Goal: Find specific page/section: Find specific page/section

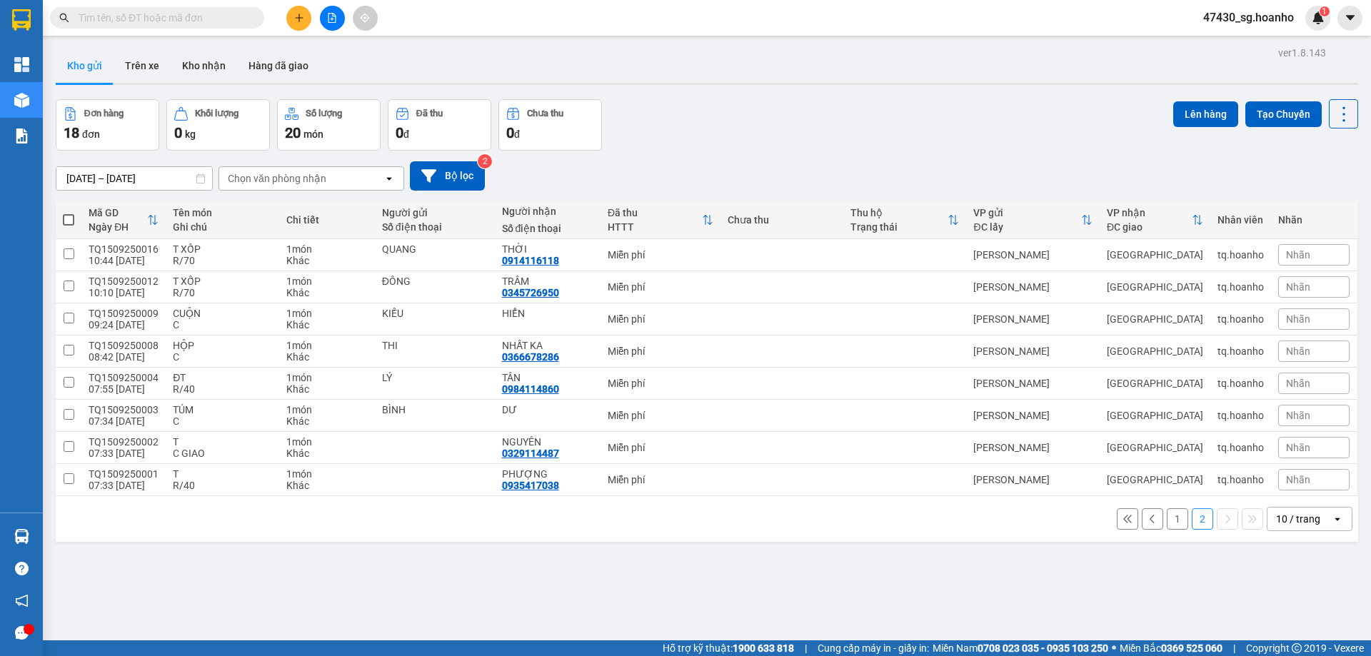
click at [1303, 518] on div "10 / trang" at bounding box center [1298, 519] width 44 height 14
click at [1291, 415] on span "20 / trang" at bounding box center [1291, 411] width 46 height 14
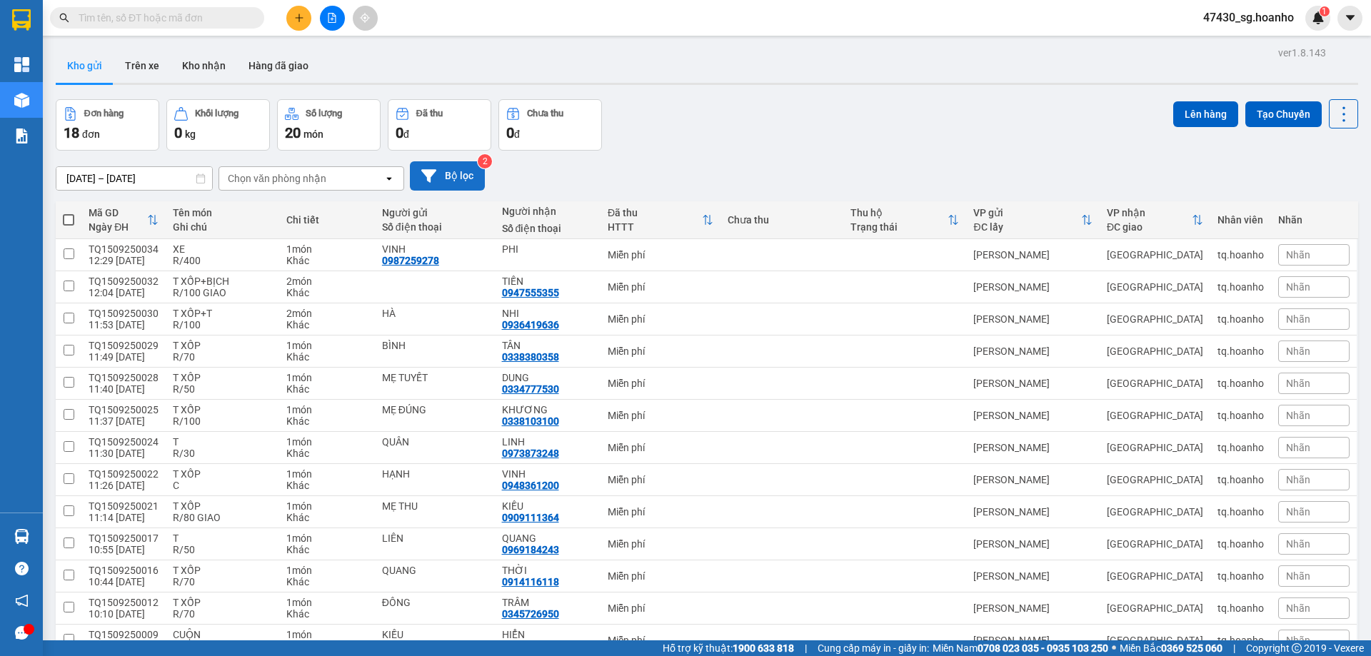
click at [443, 176] on button "Bộ lọc" at bounding box center [447, 175] width 75 height 29
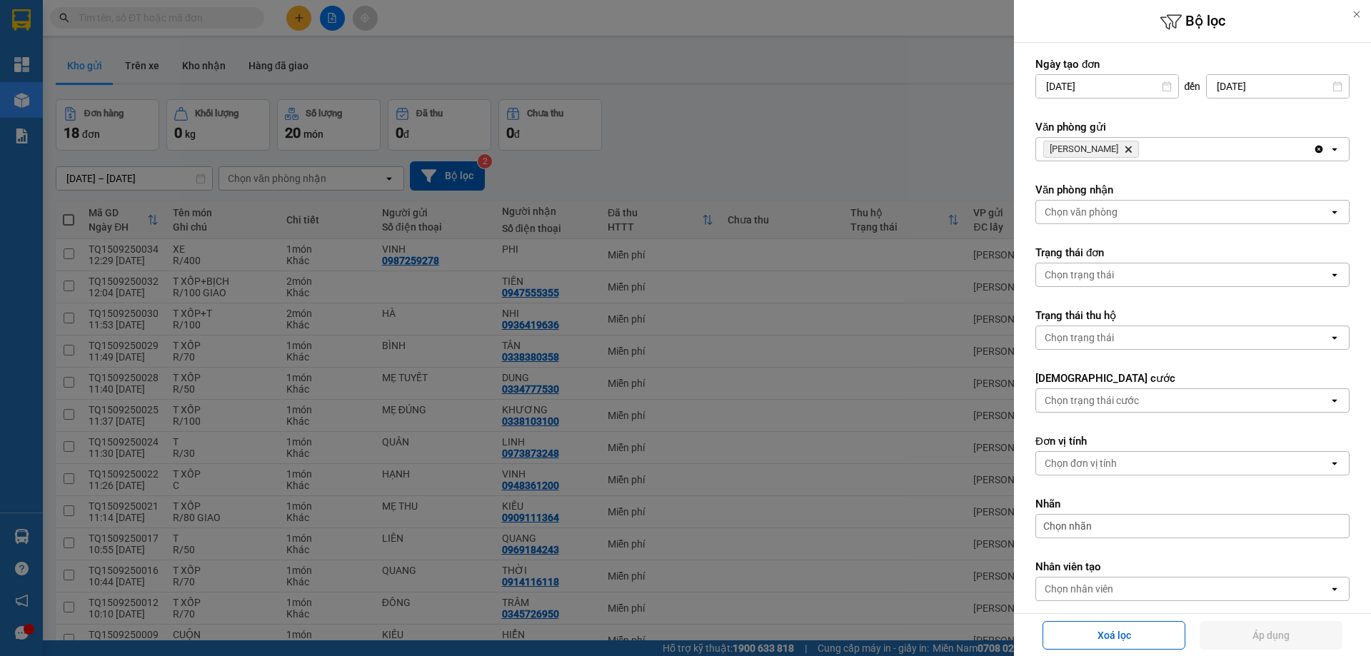
click at [1126, 148] on icon "TAM QUAN, close by backspace" at bounding box center [1129, 149] width 6 height 6
click at [1103, 147] on div "Chọn văn phòng" at bounding box center [1081, 149] width 73 height 14
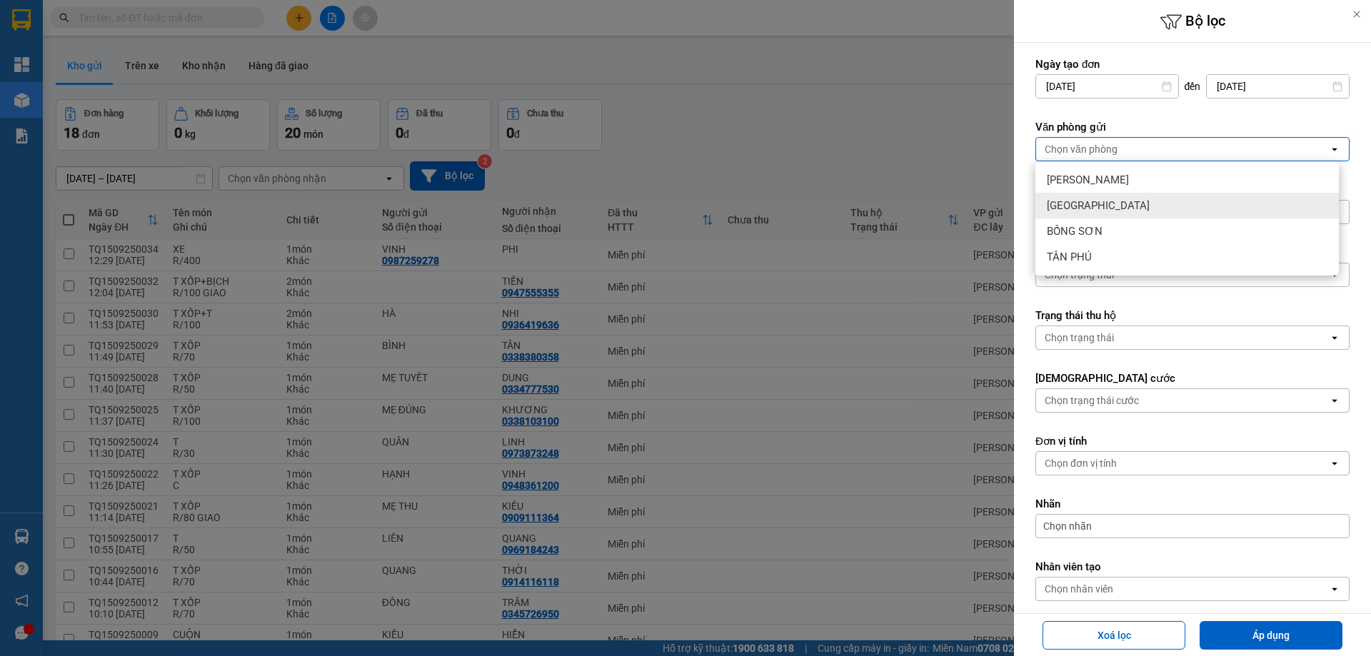
click at [1080, 211] on span "[GEOGRAPHIC_DATA]" at bounding box center [1098, 206] width 103 height 14
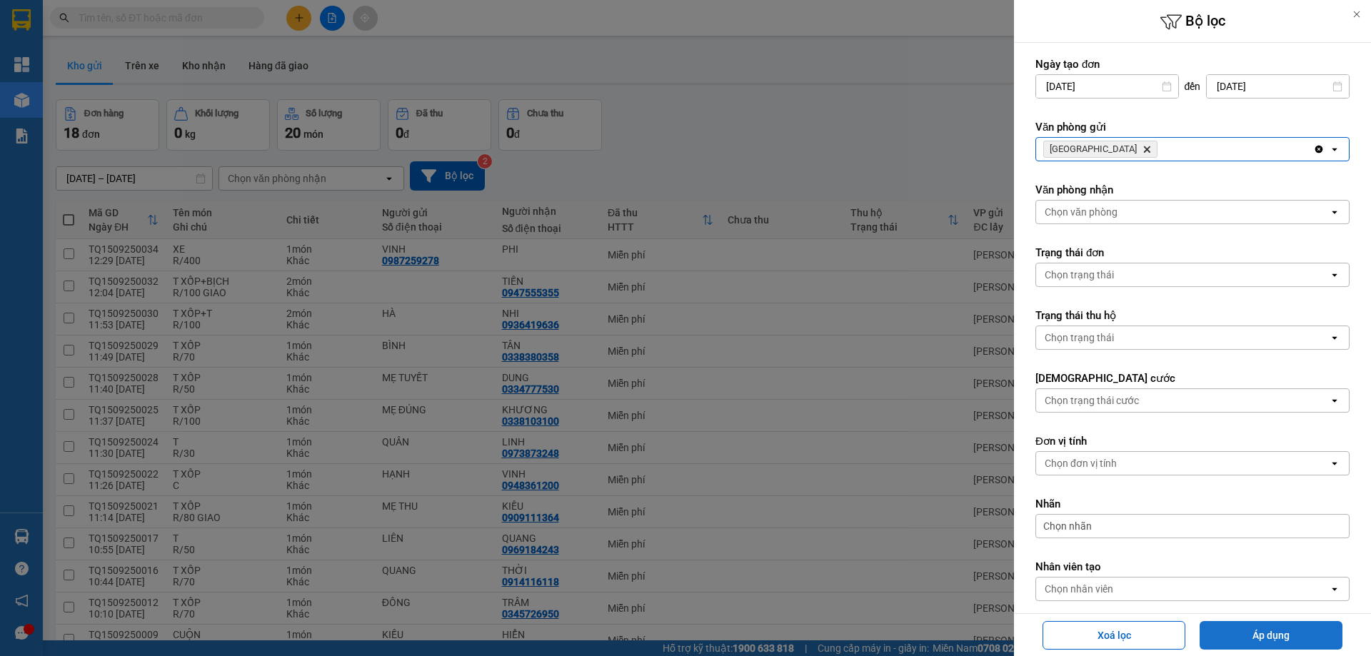
click at [1268, 632] on button "Áp dụng" at bounding box center [1271, 635] width 143 height 29
